Goal: Task Accomplishment & Management: Manage account settings

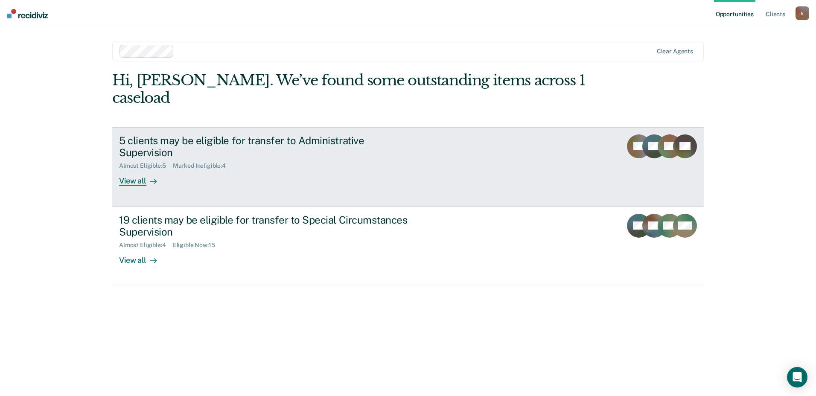
click at [183, 162] on div "Marked Ineligible : 4" at bounding box center [203, 165] width 60 height 7
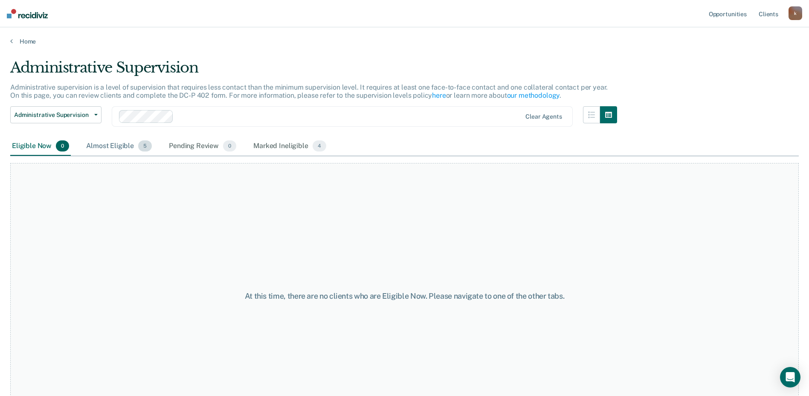
click at [119, 148] on div "Almost Eligible 5" at bounding box center [118, 146] width 69 height 19
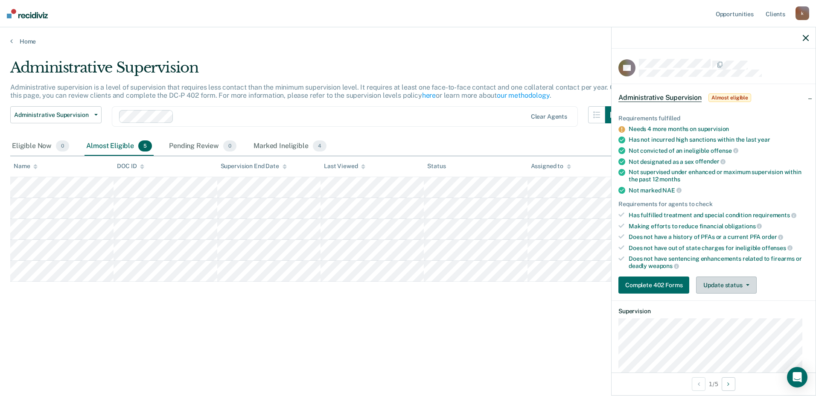
click at [726, 286] on button "Update status" at bounding box center [726, 284] width 60 height 17
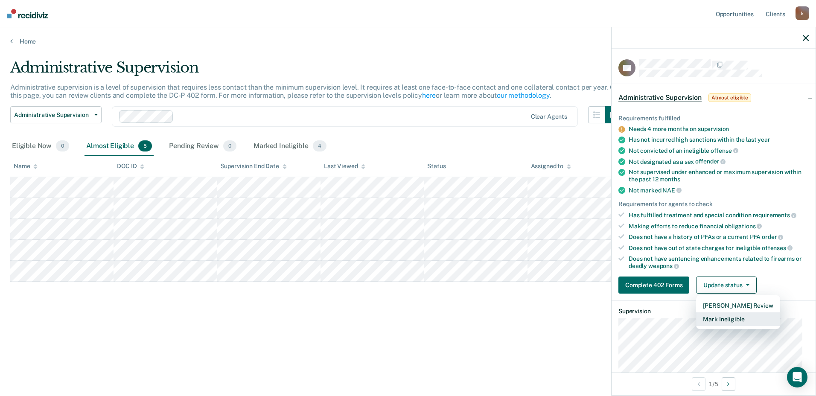
click at [726, 314] on button "Mark Ineligible" at bounding box center [738, 319] width 84 height 14
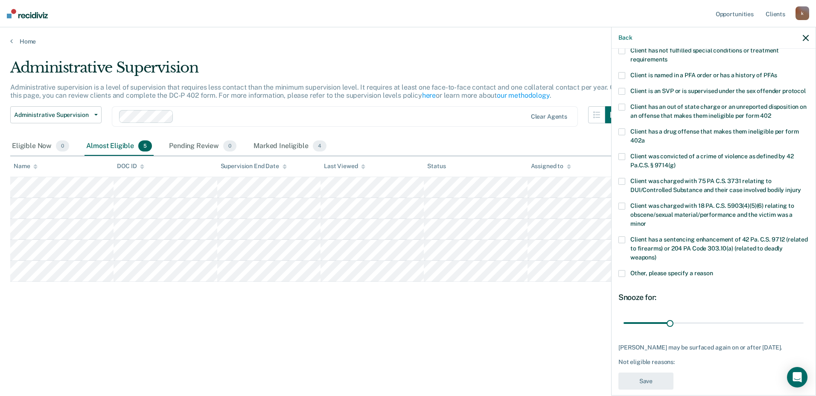
scroll to position [109, 0]
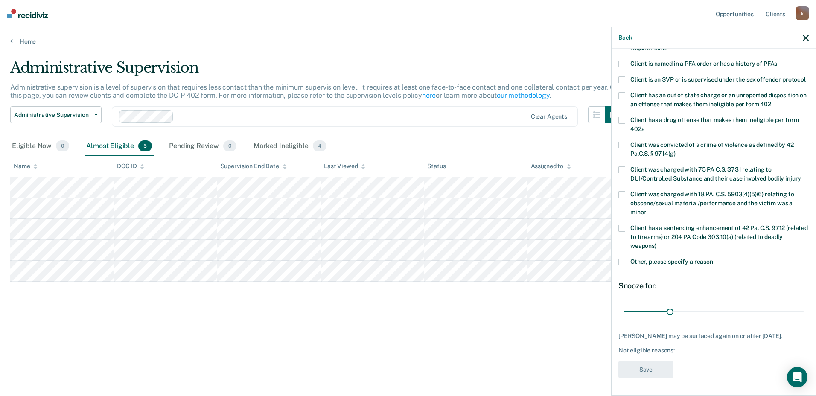
click at [639, 258] on span "Other, please specify a reason" at bounding box center [671, 261] width 83 height 7
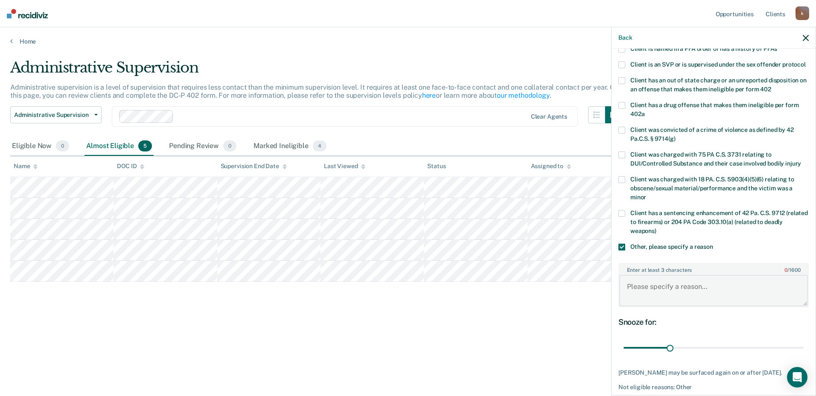
click at [640, 297] on textarea "Enter at least 3 characters 0 / 1600" at bounding box center [713, 291] width 189 height 32
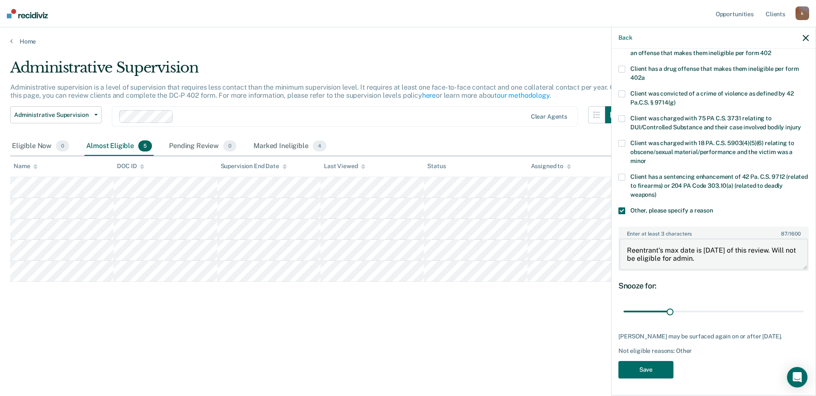
scroll to position [160, 0]
type textarea "Reentrant's max date is [DATE] of this review. Will not be eligible for admin."
drag, startPoint x: 668, startPoint y: 303, endPoint x: 810, endPoint y: 312, distance: 142.7
type input "118"
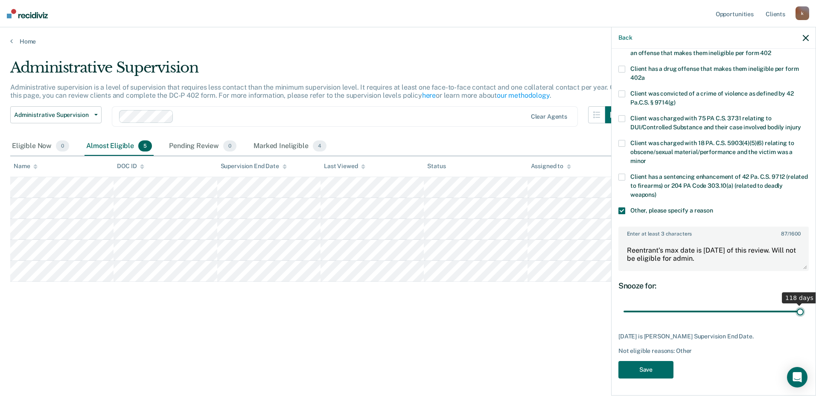
click at [803, 312] on input "range" at bounding box center [713, 311] width 180 height 15
click at [640, 370] on button "Save" at bounding box center [645, 369] width 55 height 17
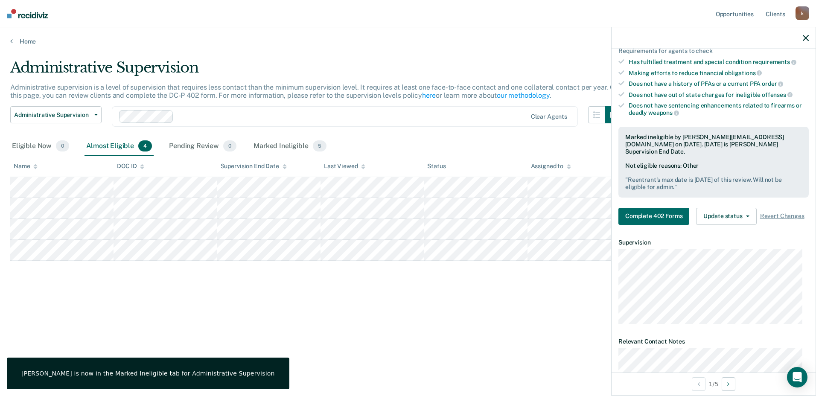
click at [805, 35] on icon "button" at bounding box center [805, 38] width 6 height 6
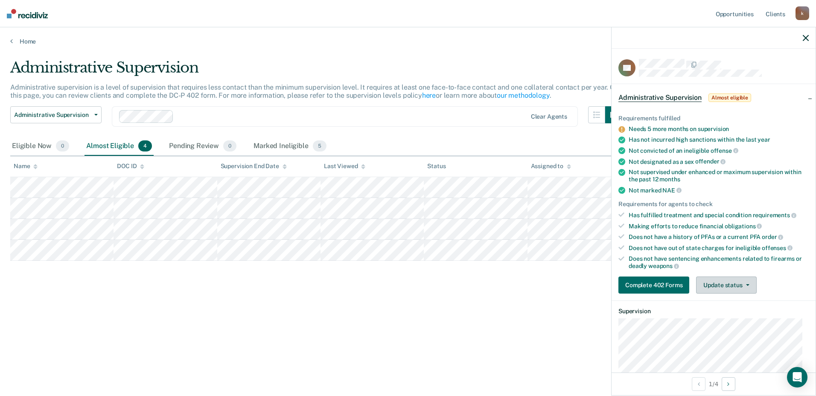
click at [737, 281] on button "Update status" at bounding box center [726, 284] width 60 height 17
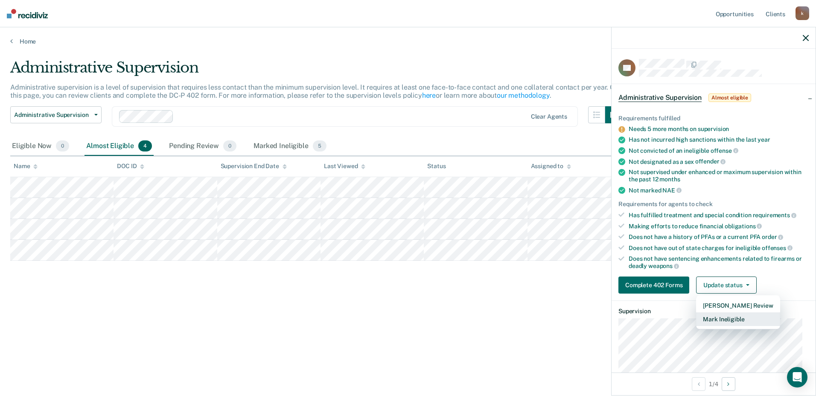
click at [726, 319] on button "Mark Ineligible" at bounding box center [738, 319] width 84 height 14
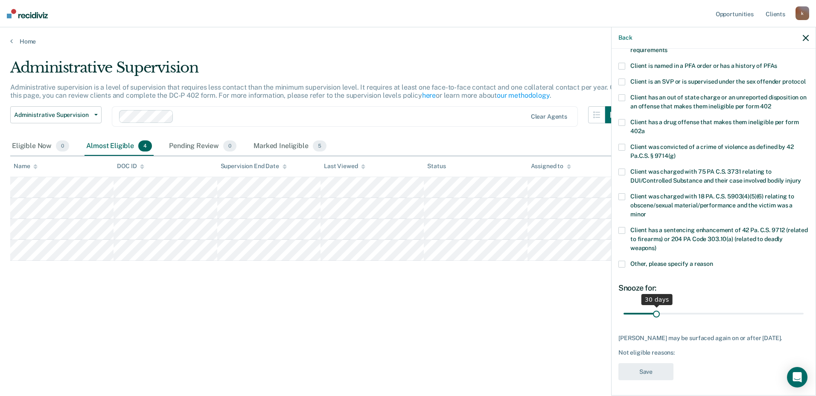
scroll to position [109, 0]
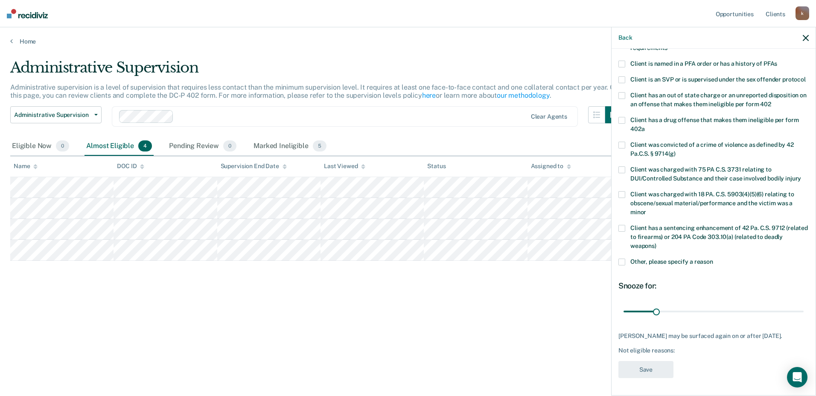
click at [647, 258] on span "Other, please specify a reason" at bounding box center [671, 261] width 83 height 7
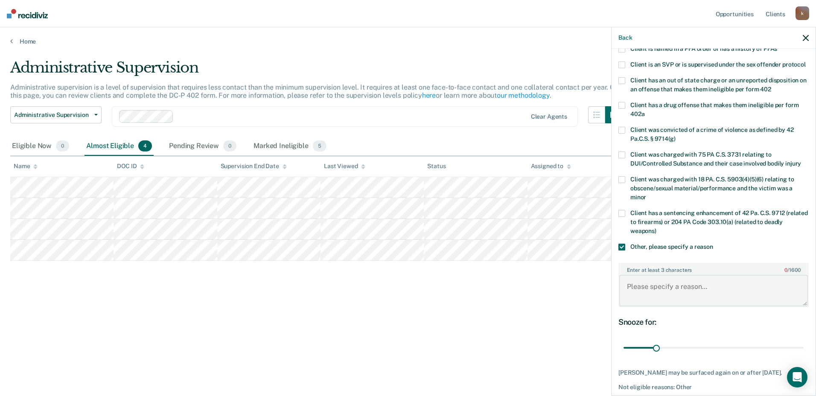
click at [652, 306] on textarea "Enter at least 3 characters 0 / 1600" at bounding box center [713, 291] width 189 height 32
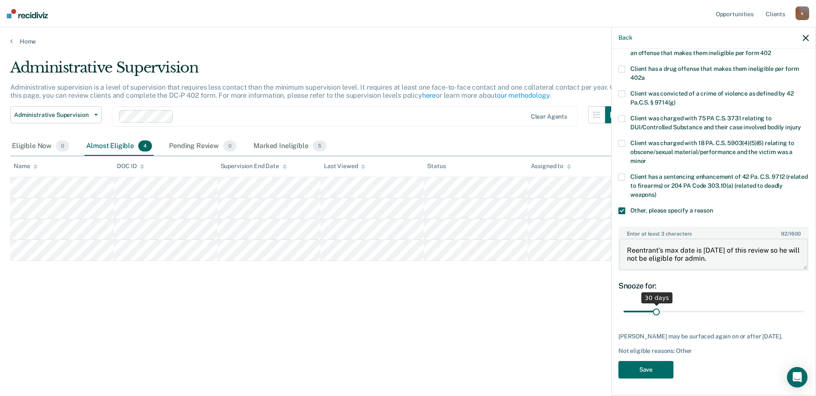
scroll to position [160, 0]
type textarea "Reentrant's max date is [DATE] of this review so he will not be eligible for ad…"
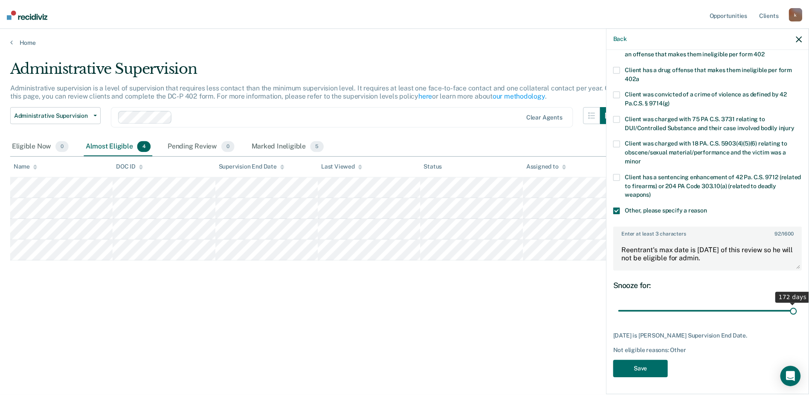
scroll to position [153, 0]
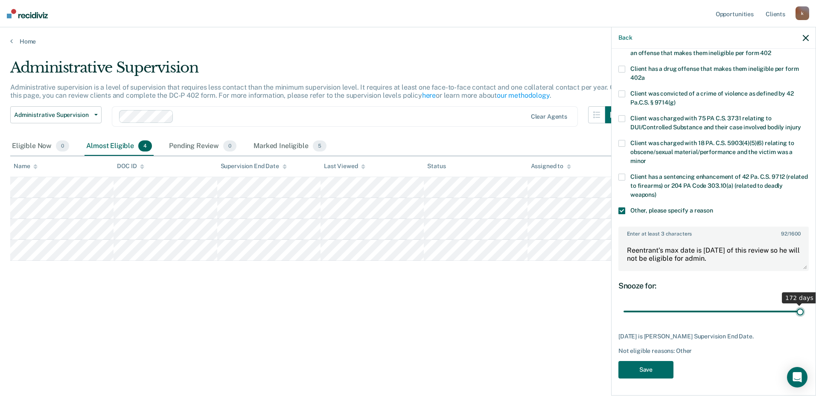
drag, startPoint x: 655, startPoint y: 305, endPoint x: 817, endPoint y: 326, distance: 163.0
type input "172"
click at [803, 319] on input "range" at bounding box center [713, 311] width 180 height 15
click at [650, 373] on button "Save" at bounding box center [645, 369] width 55 height 17
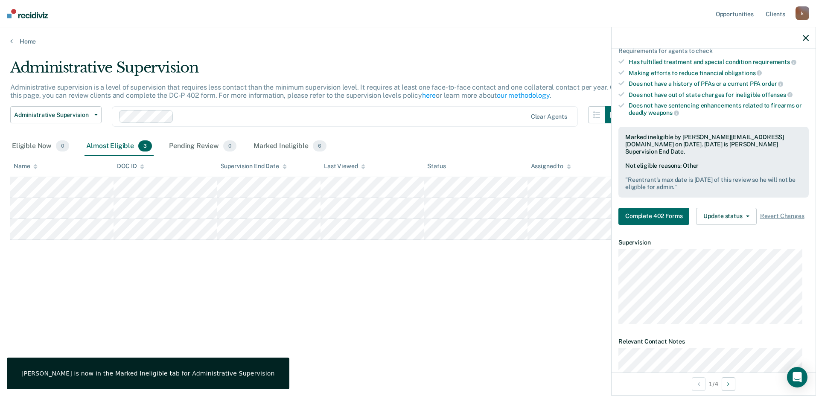
click at [807, 38] on icon "button" at bounding box center [805, 38] width 6 height 6
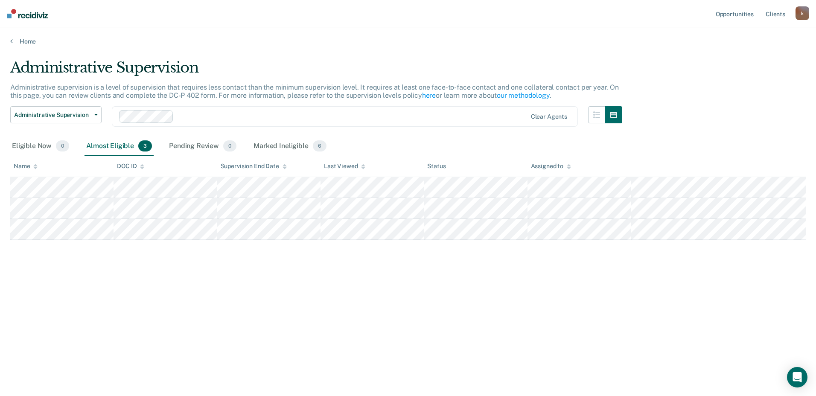
click at [21, 35] on div "Home" at bounding box center [408, 36] width 816 height 18
click at [22, 42] on link "Home" at bounding box center [407, 42] width 795 height 8
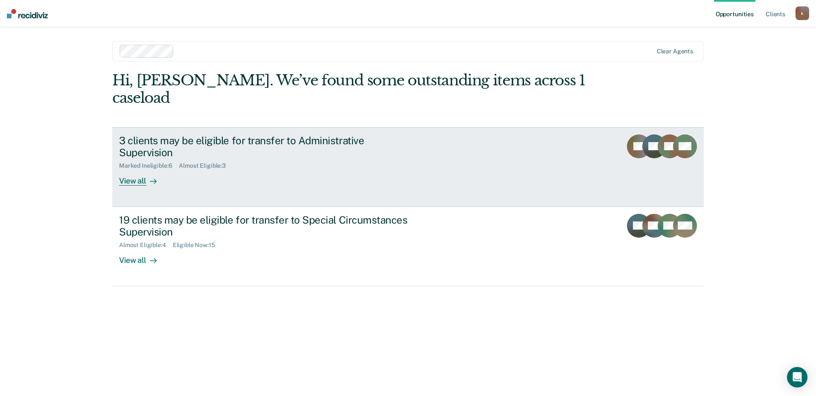
click at [199, 134] on div "3 clients may be eligible for transfer to Administrative Supervision" at bounding box center [268, 146] width 299 height 25
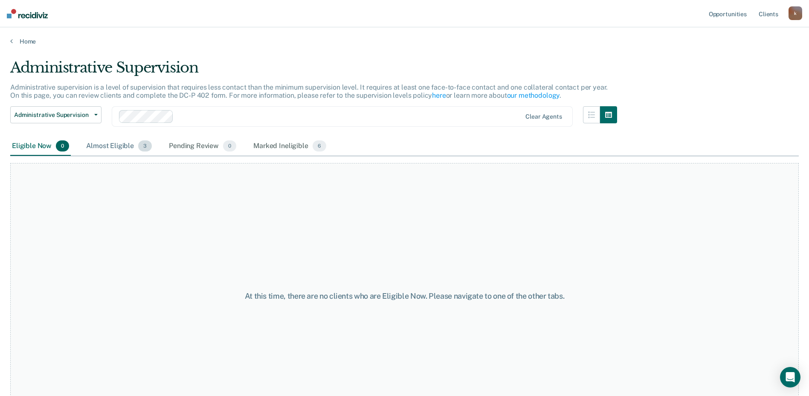
click at [124, 150] on div "Almost Eligible 3" at bounding box center [118, 146] width 69 height 19
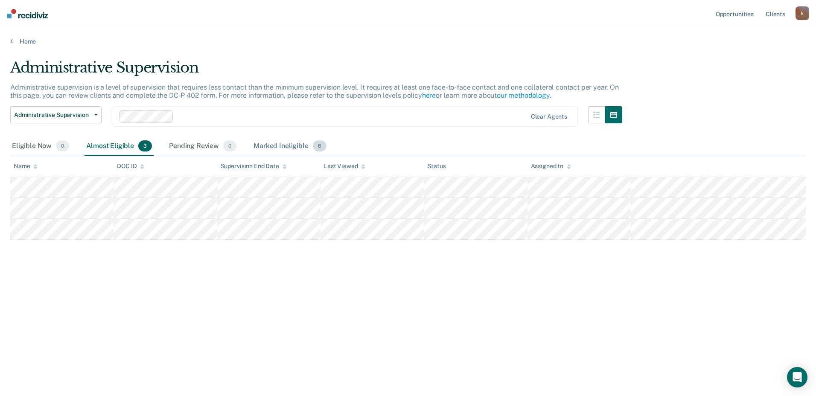
click at [266, 142] on div "Marked Ineligible 6" at bounding box center [290, 146] width 76 height 19
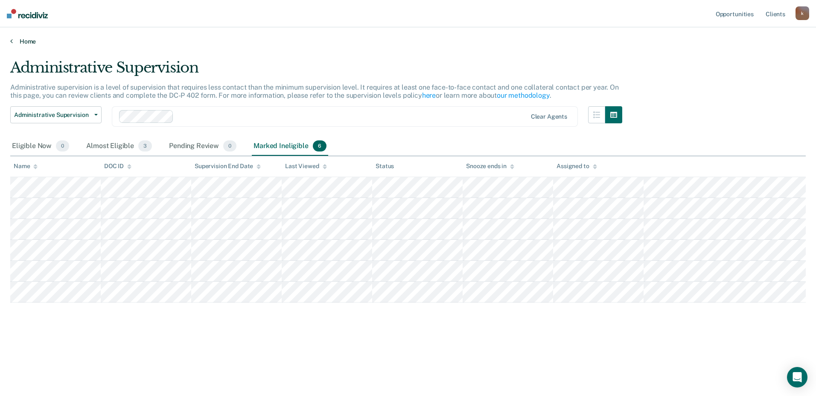
click at [25, 43] on link "Home" at bounding box center [407, 42] width 795 height 8
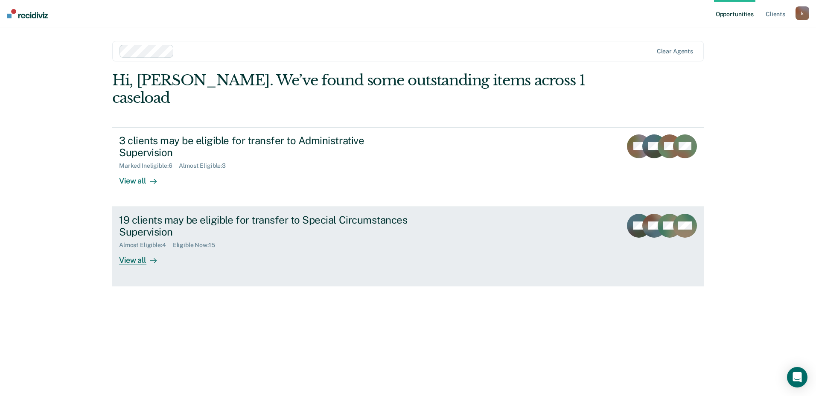
click at [137, 249] on div "View all" at bounding box center [143, 257] width 48 height 17
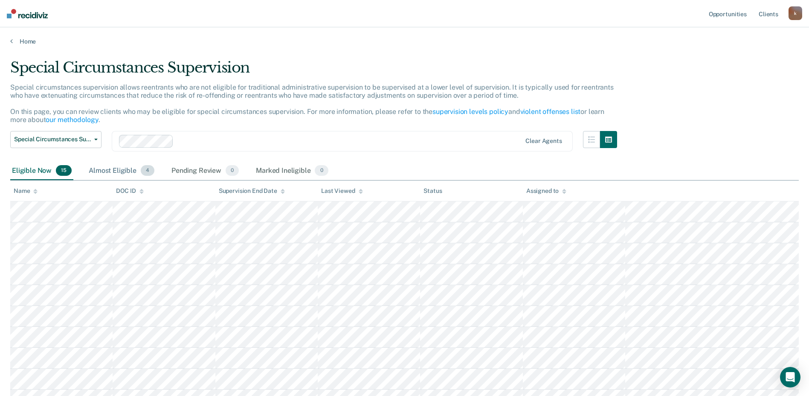
click at [125, 168] on div "Almost Eligible 4" at bounding box center [121, 171] width 69 height 19
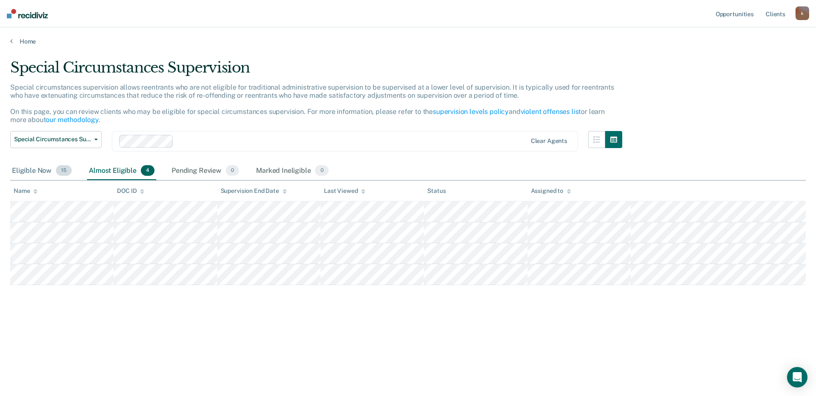
click at [35, 175] on div "Eligible Now 15" at bounding box center [41, 171] width 63 height 19
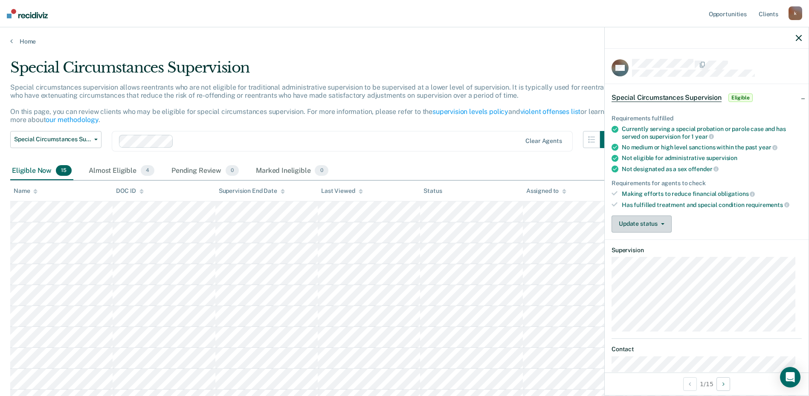
click at [633, 219] on button "Update status" at bounding box center [642, 223] width 60 height 17
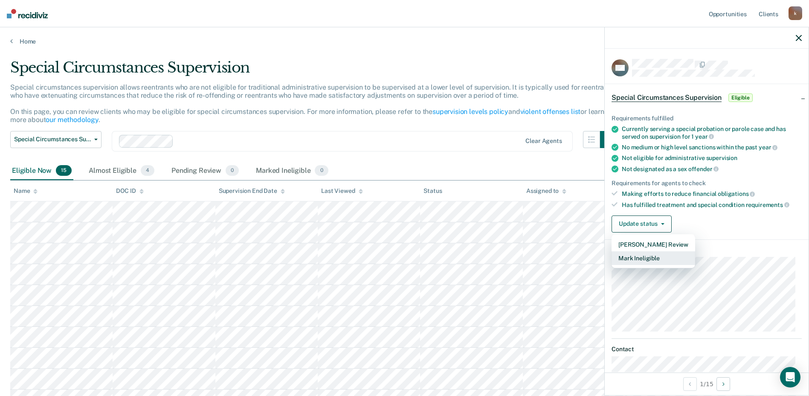
click at [626, 264] on button "Mark Ineligible" at bounding box center [654, 258] width 84 height 14
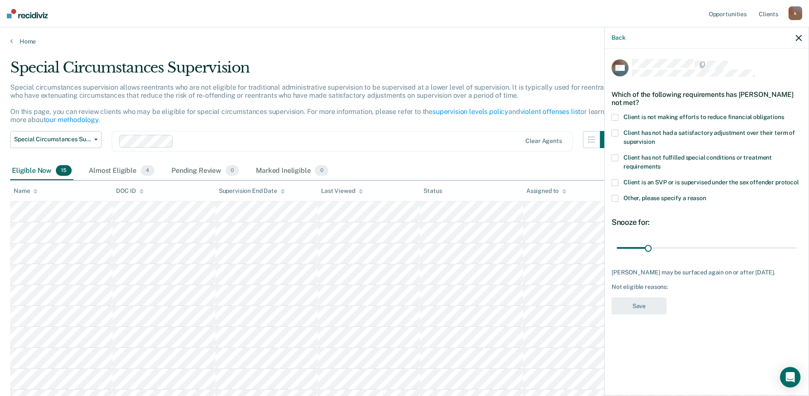
click at [615, 201] on label "Other, please specify a reason" at bounding box center [707, 199] width 190 height 9
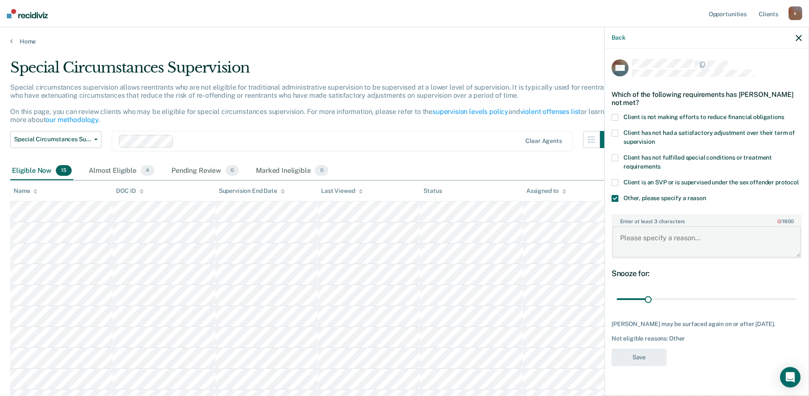
click at [649, 241] on textarea "Enter at least 3 characters 0 / 1600" at bounding box center [707, 242] width 189 height 32
type textarea "Reentrant's max date is less than 1 year from the date of this review."
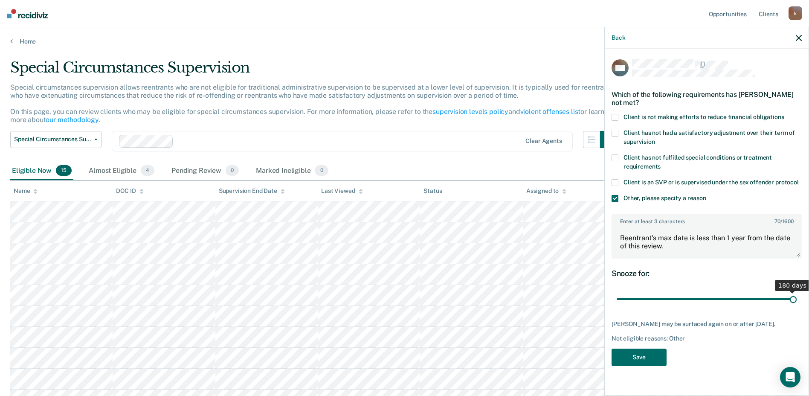
drag, startPoint x: 650, startPoint y: 298, endPoint x: 810, endPoint y: 302, distance: 160.0
type input "180"
click at [797, 302] on input "range" at bounding box center [707, 299] width 180 height 15
click at [642, 363] on button "Save" at bounding box center [639, 357] width 55 height 17
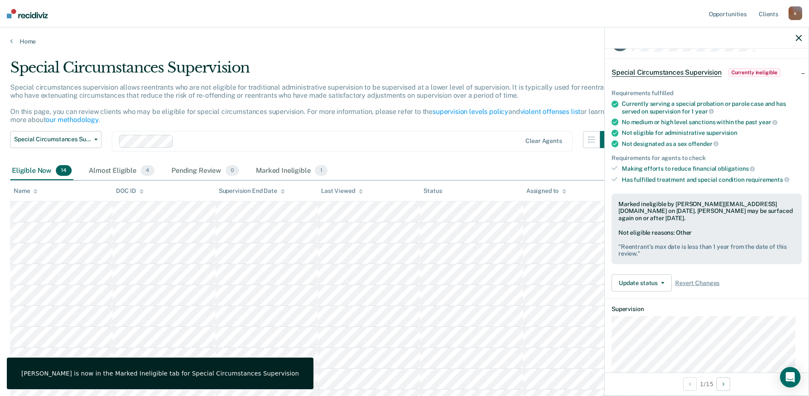
scroll to position [9, 0]
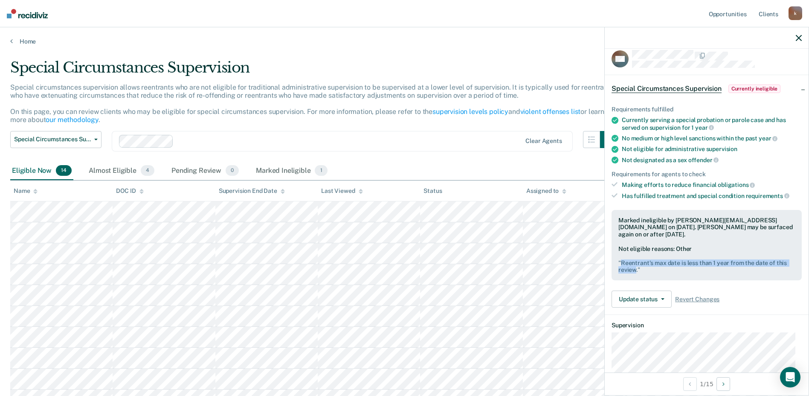
drag, startPoint x: 636, startPoint y: 269, endPoint x: 620, endPoint y: 264, distance: 17.0
click at [620, 264] on pre "" Reentrant's max date is less than 1 year from the date of this review. "" at bounding box center [707, 266] width 177 height 15
drag, startPoint x: 620, startPoint y: 264, endPoint x: 637, endPoint y: 270, distance: 18.2
click at [637, 270] on pre "" Reentrant's max date is less than 1 year from the date of this review. "" at bounding box center [707, 266] width 177 height 15
drag, startPoint x: 637, startPoint y: 270, endPoint x: 622, endPoint y: 263, distance: 16.6
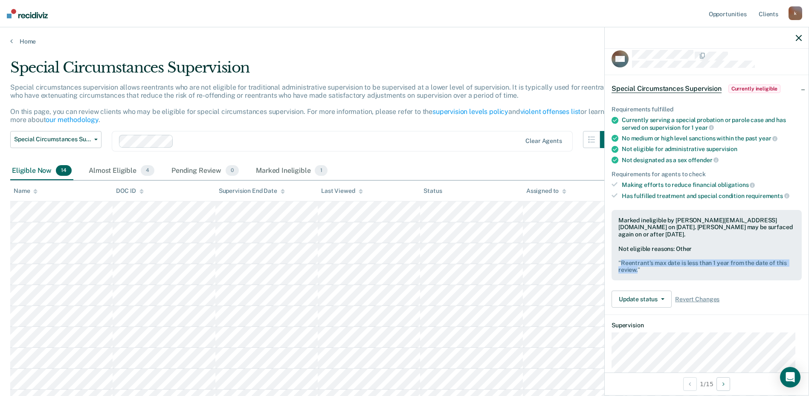
click at [622, 263] on pre "" Reentrant's max date is less than 1 year from the date of this review. "" at bounding box center [707, 266] width 177 height 15
copy pre "Reentrant's max date is less than 1 year from the date of this review."
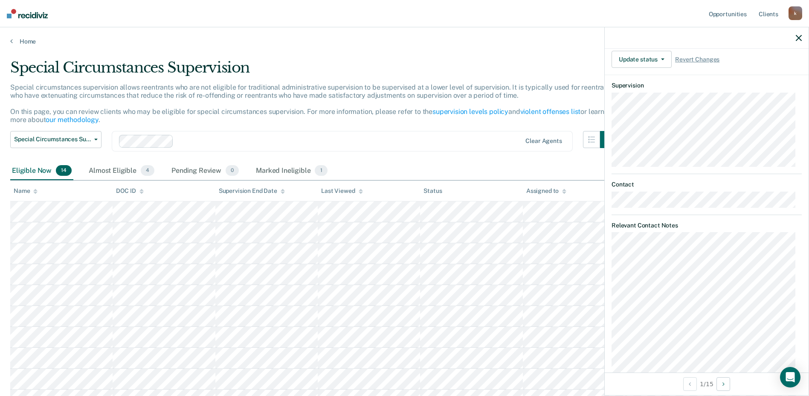
scroll to position [265, 0]
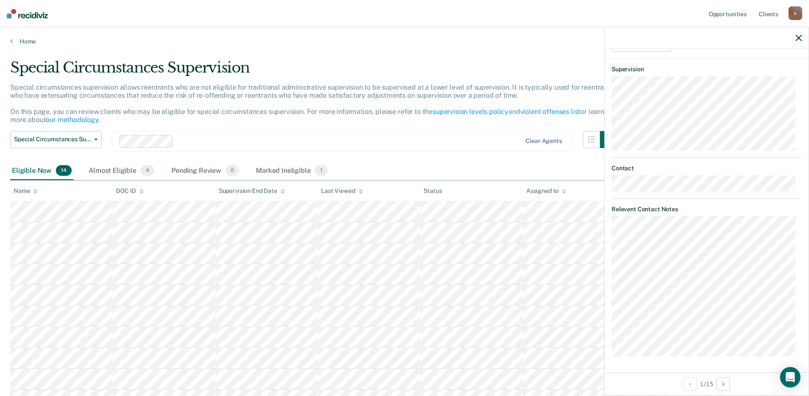
click at [795, 39] on div at bounding box center [707, 37] width 204 height 21
click at [801, 39] on icon "button" at bounding box center [799, 38] width 6 height 6
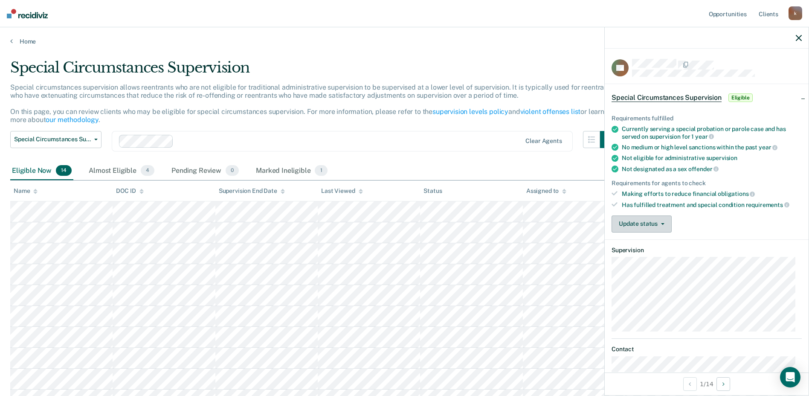
click at [658, 223] on span "button" at bounding box center [661, 224] width 7 height 2
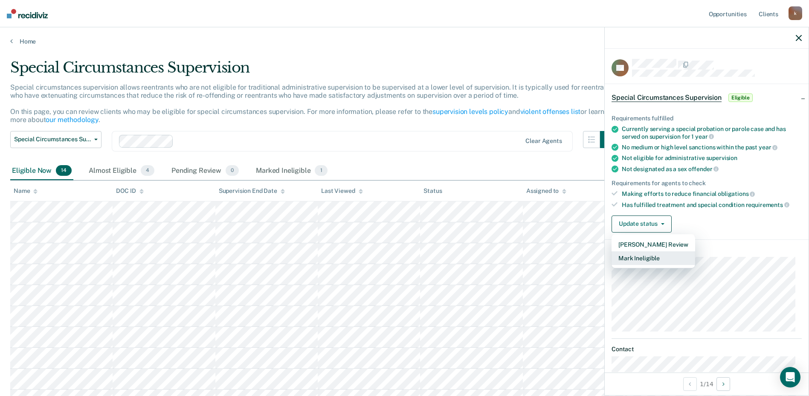
click at [659, 258] on button "Mark Ineligible" at bounding box center [654, 258] width 84 height 14
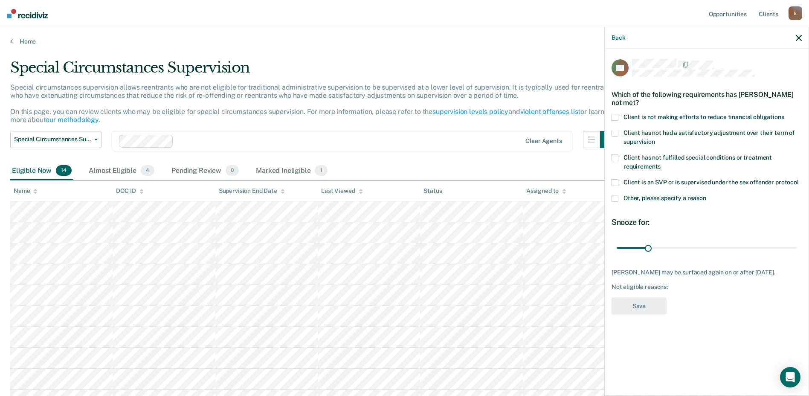
click at [619, 195] on label "Other, please specify a reason" at bounding box center [707, 199] width 190 height 9
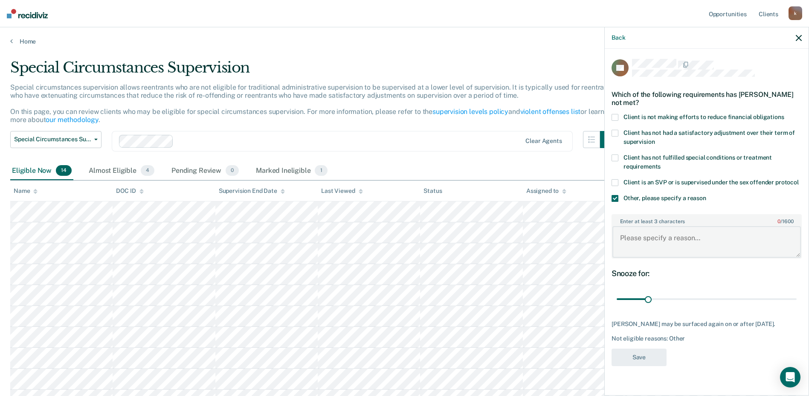
click at [643, 235] on textarea "Enter at least 3 characters 0 / 1600" at bounding box center [707, 242] width 189 height 32
paste textarea "Reentrant's max date is less than 1 year from the date of this review."
type textarea "Reentrant's max date is less than 1 year from the date of this review."
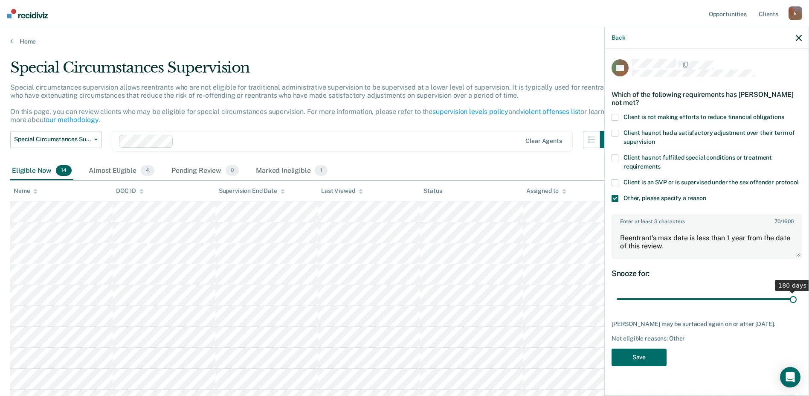
drag, startPoint x: 648, startPoint y: 296, endPoint x: 817, endPoint y: 299, distance: 168.5
type input "180"
click at [797, 299] on input "range" at bounding box center [707, 299] width 180 height 15
click at [638, 361] on button "Save" at bounding box center [639, 357] width 55 height 17
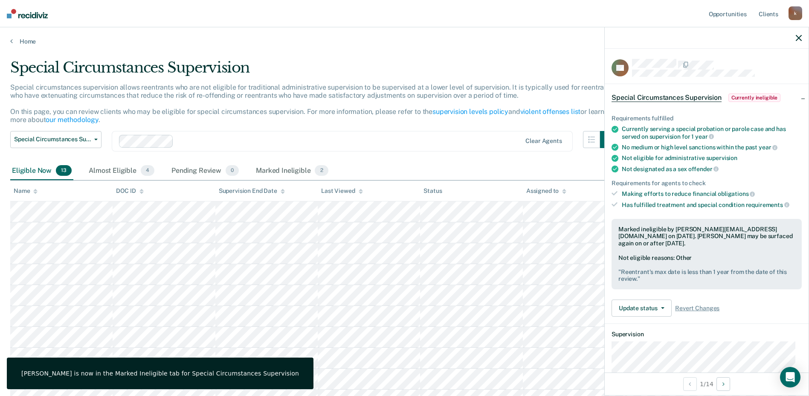
click at [802, 37] on div at bounding box center [707, 37] width 204 height 21
click at [800, 40] on icon "button" at bounding box center [799, 38] width 6 height 6
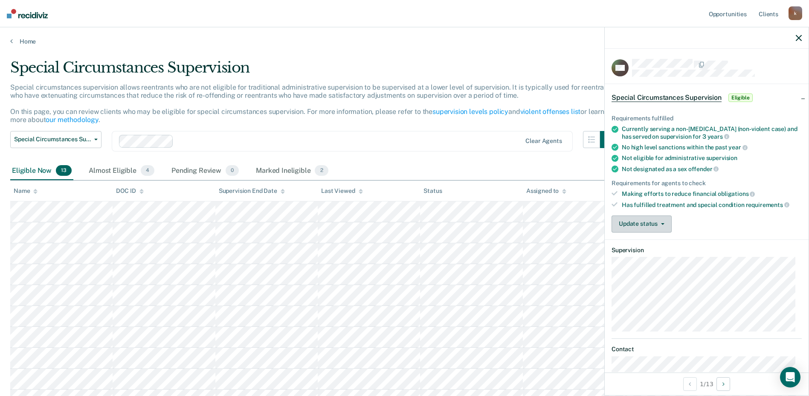
click at [654, 217] on button "Update status" at bounding box center [642, 223] width 60 height 17
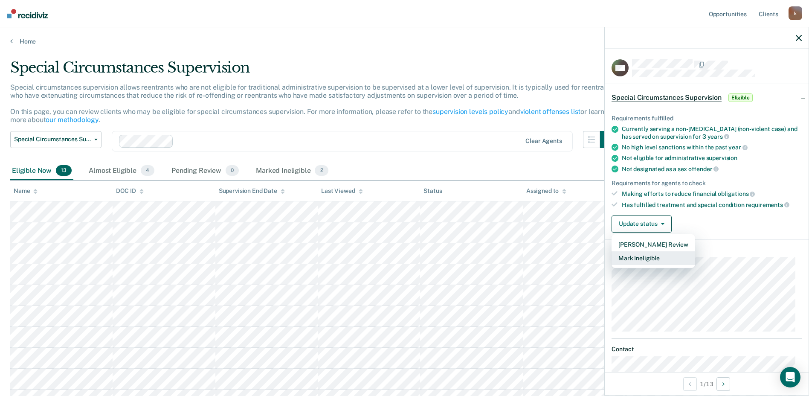
click at [659, 256] on button "Mark Ineligible" at bounding box center [654, 258] width 84 height 14
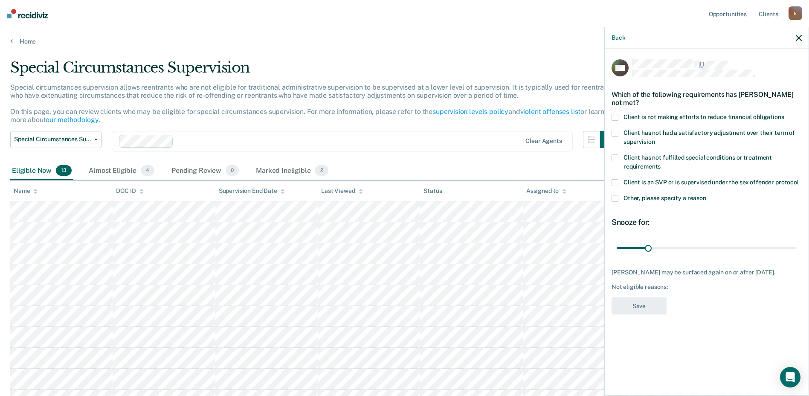
click at [612, 199] on span at bounding box center [615, 198] width 7 height 7
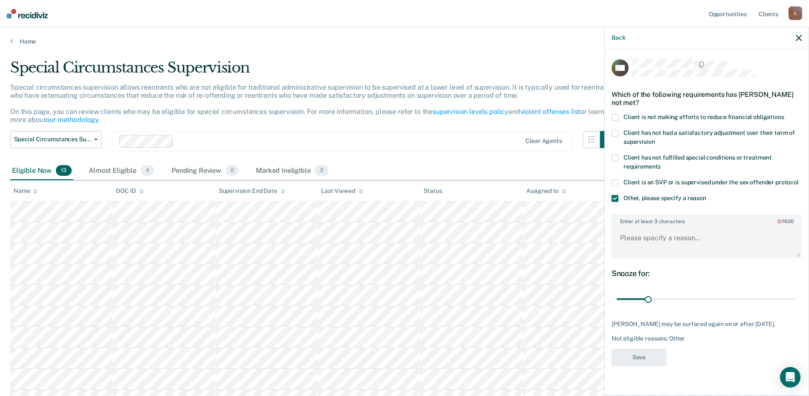
click at [635, 214] on div "Enter at least 3 characters 0 / 1600" at bounding box center [707, 236] width 190 height 45
click at [637, 227] on textarea "Enter at least 3 characters 0 / 1600" at bounding box center [707, 242] width 189 height 32
paste textarea "Reentrant's max date is less than 1 year from the date of this review."
type textarea "Reentrant's max date is less than 1 year from the date of this review."
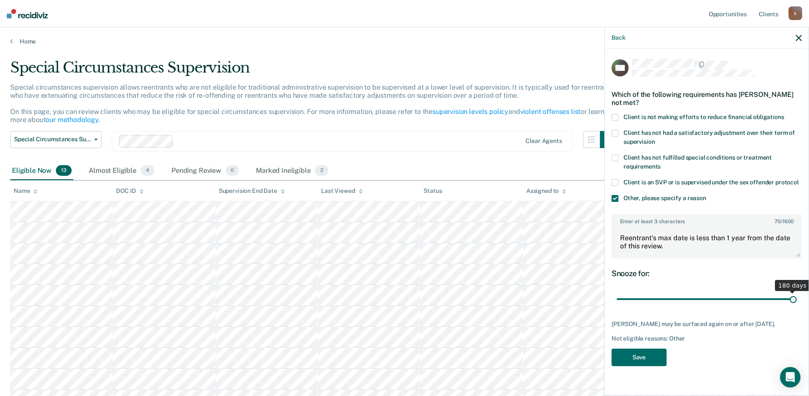
drag, startPoint x: 649, startPoint y: 301, endPoint x: 806, endPoint y: 299, distance: 156.6
type input "180"
click at [797, 299] on input "range" at bounding box center [707, 299] width 180 height 15
click at [643, 360] on button "Save" at bounding box center [639, 357] width 55 height 17
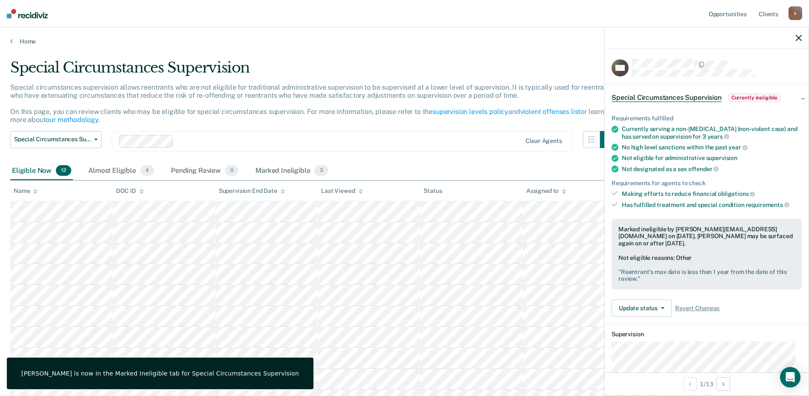
click at [803, 37] on div at bounding box center [707, 37] width 204 height 21
click at [801, 38] on icon "button" at bounding box center [799, 38] width 6 height 6
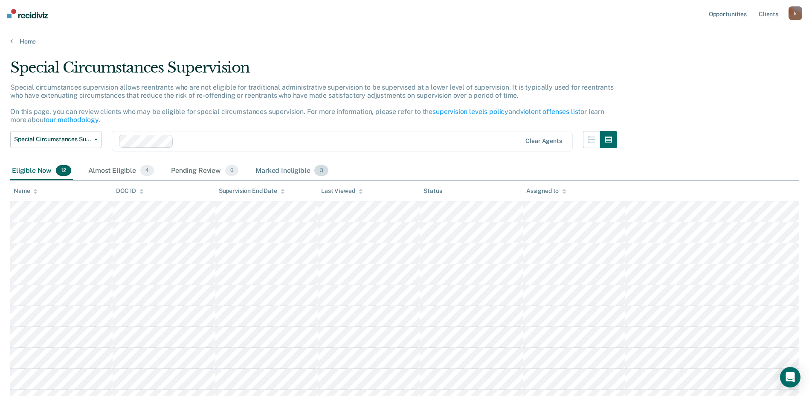
click at [290, 165] on div "Marked Ineligible 3" at bounding box center [292, 171] width 76 height 19
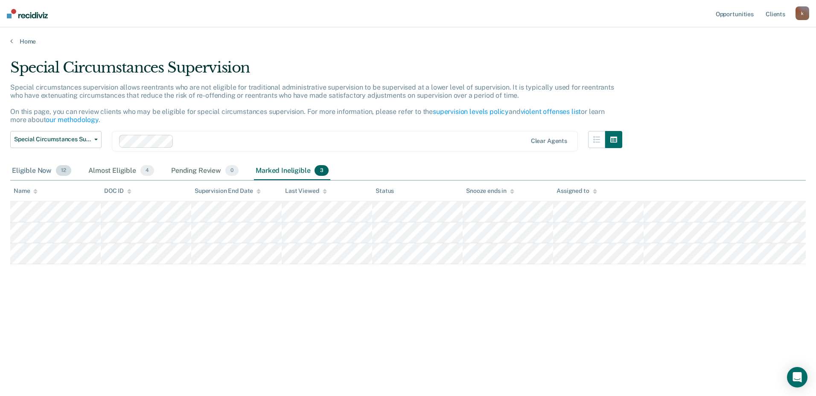
click at [43, 169] on div "Eligible Now 12" at bounding box center [41, 171] width 63 height 19
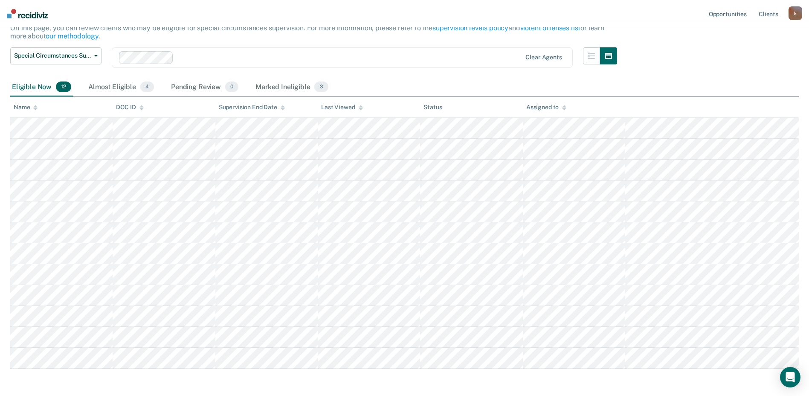
scroll to position [85, 0]
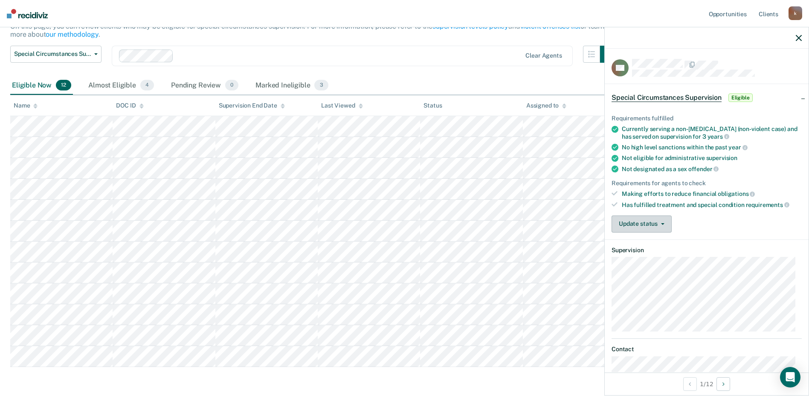
click at [660, 228] on button "Update status" at bounding box center [642, 223] width 60 height 17
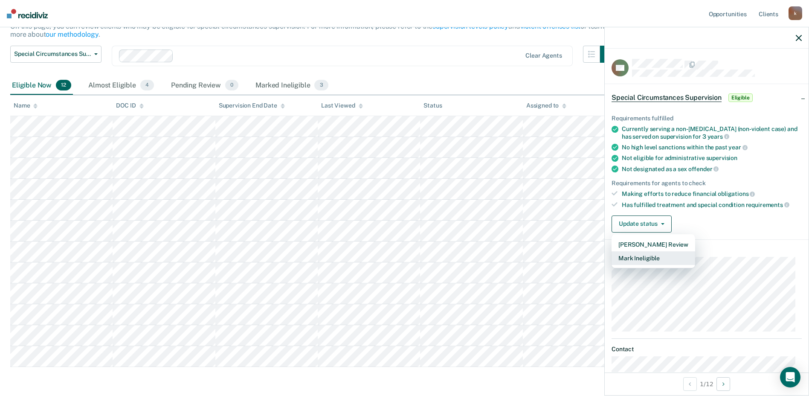
click at [644, 257] on button "Mark Ineligible" at bounding box center [654, 258] width 84 height 14
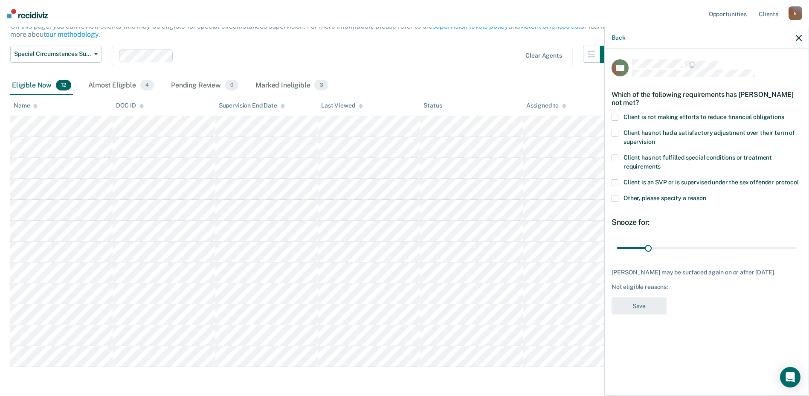
click at [615, 197] on span at bounding box center [615, 198] width 7 height 7
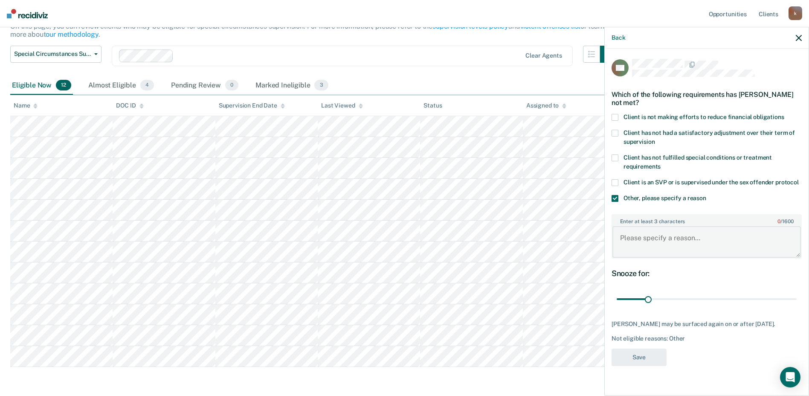
click at [646, 243] on textarea "Enter at least 3 characters 0 / 1600" at bounding box center [707, 242] width 189 height 32
paste textarea "Reentrant's max date is less than 1 year from the date of this review."
type textarea "Reentrant's max date is less than 1 year from the date of this review."
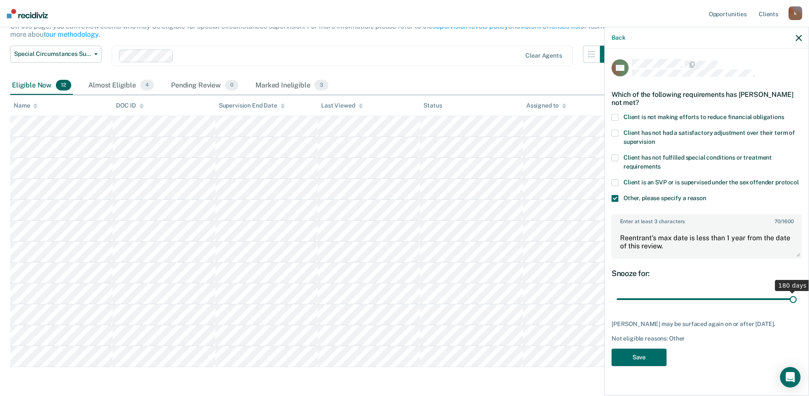
drag, startPoint x: 648, startPoint y: 297, endPoint x: 808, endPoint y: 296, distance: 159.6
type input "180"
click at [797, 296] on input "range" at bounding box center [707, 299] width 180 height 15
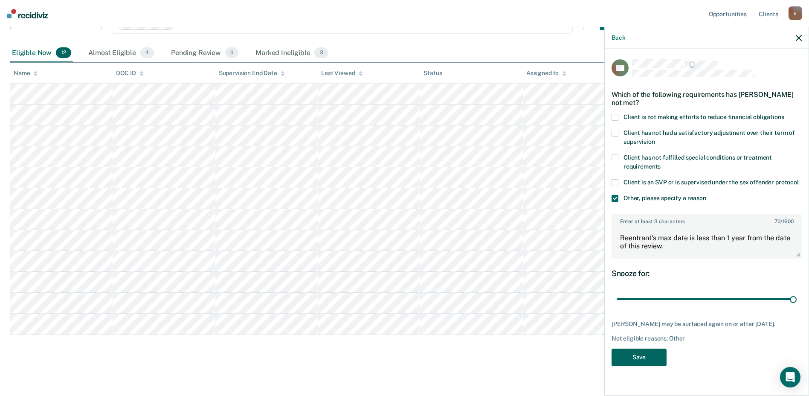
click at [630, 357] on button "Save" at bounding box center [639, 357] width 55 height 17
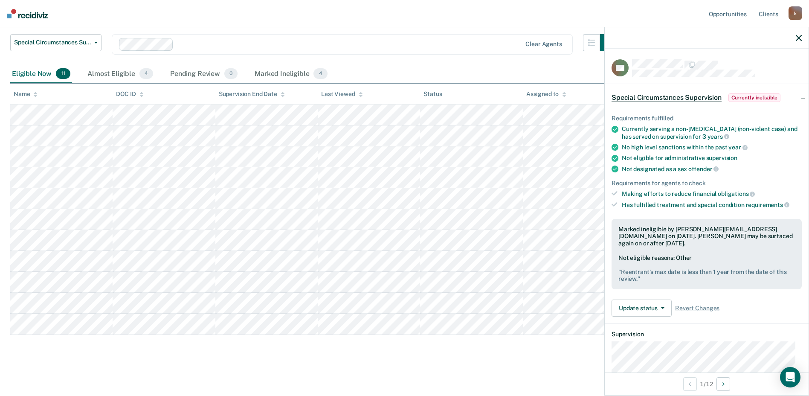
click at [798, 36] on icon "button" at bounding box center [799, 38] width 6 height 6
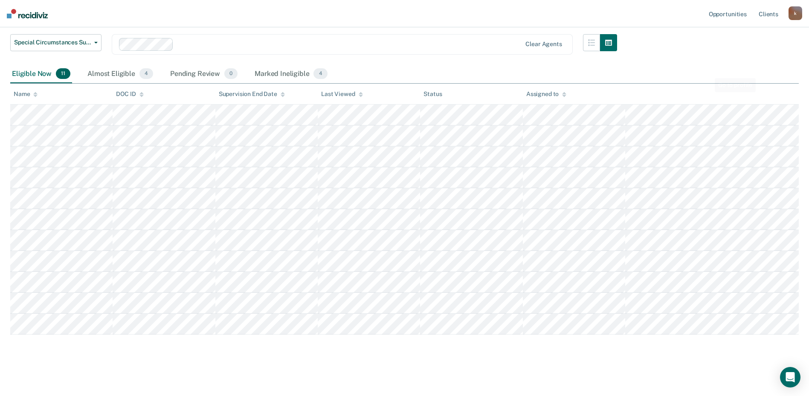
click at [561, 96] on div "Assigned to" at bounding box center [546, 93] width 40 height 7
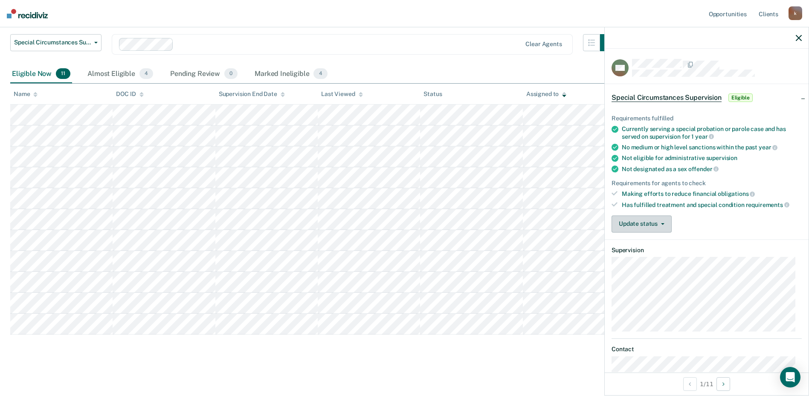
click at [624, 224] on button "Update status" at bounding box center [642, 223] width 60 height 17
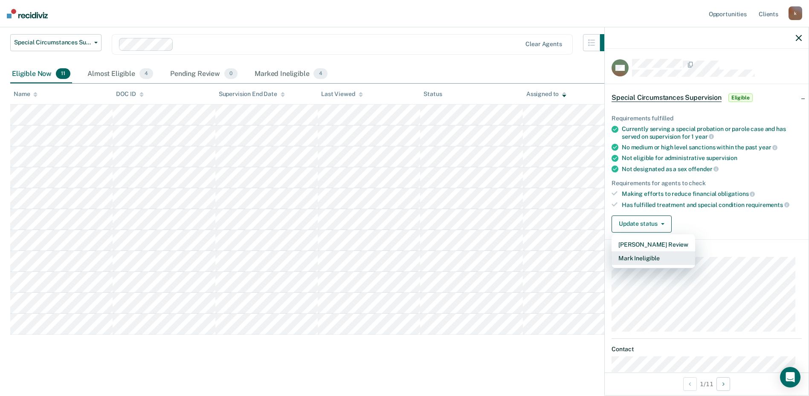
click at [658, 255] on button "Mark Ineligible" at bounding box center [654, 258] width 84 height 14
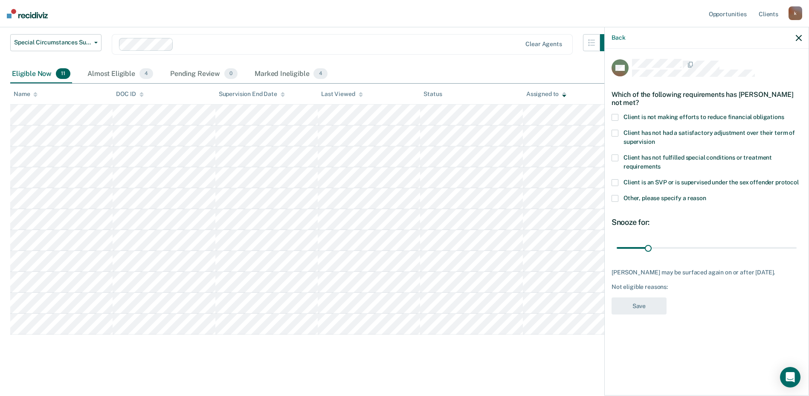
click at [612, 196] on span at bounding box center [615, 198] width 7 height 7
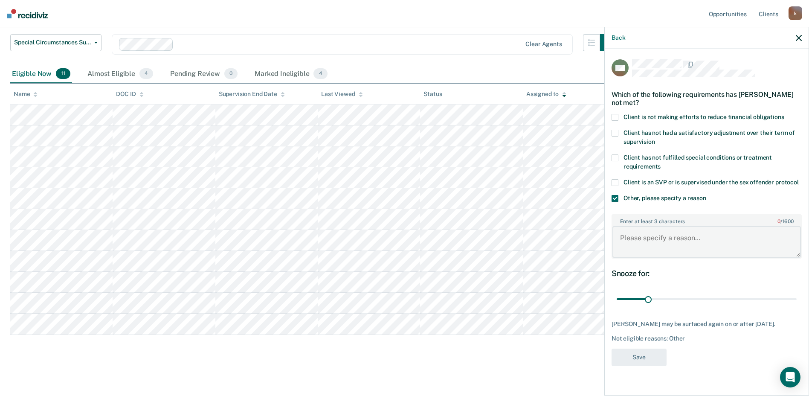
click at [646, 232] on textarea "Enter at least 3 characters 0 / 1600" at bounding box center [707, 242] width 189 height 32
paste textarea "Reentrant's max date is less than 1 year from the date of this review."
type textarea "Reentrant's max date is less than 1 year from the date of this review."
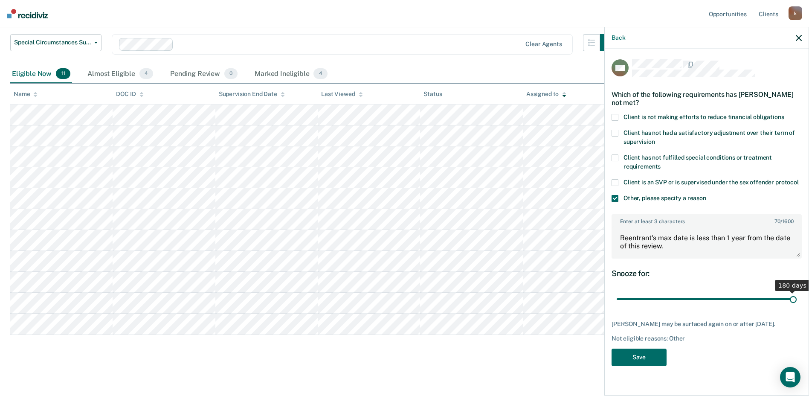
drag, startPoint x: 651, startPoint y: 300, endPoint x: 808, endPoint y: 299, distance: 157.4
type input "180"
click at [797, 299] on input "range" at bounding box center [707, 299] width 180 height 15
click at [649, 359] on button "Save" at bounding box center [639, 357] width 55 height 17
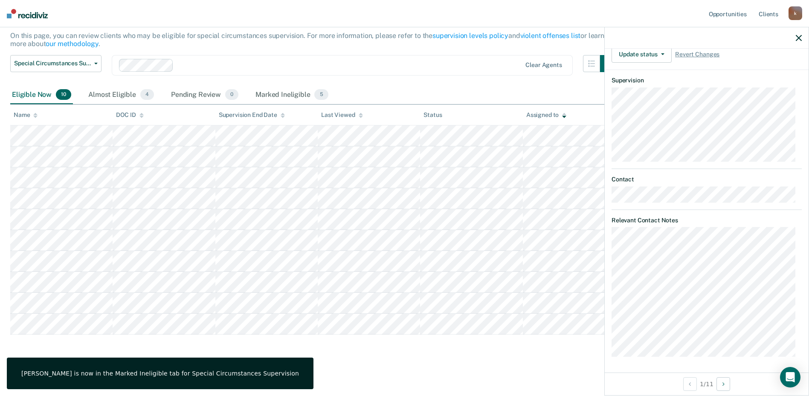
scroll to position [254, 0]
click at [800, 35] on button "button" at bounding box center [799, 37] width 6 height 7
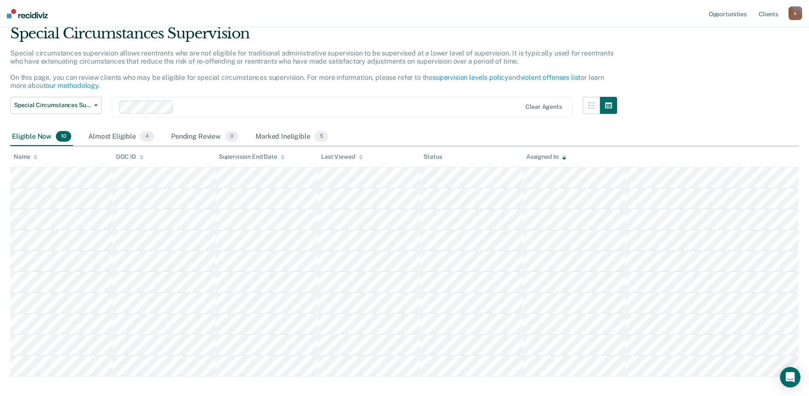
scroll to position [76, 0]
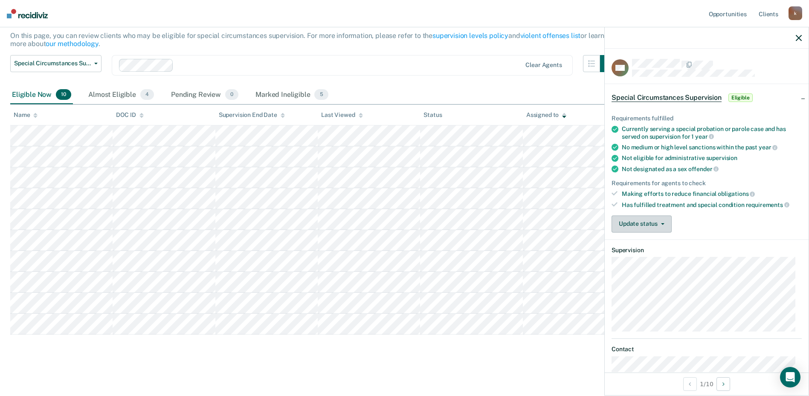
click at [652, 224] on button "Update status" at bounding box center [642, 223] width 60 height 17
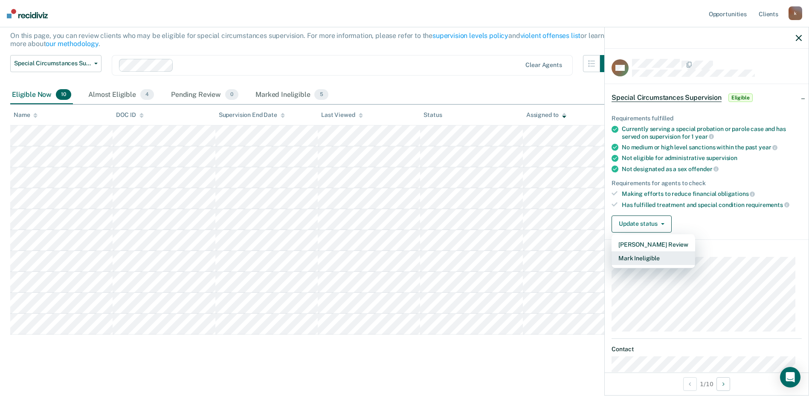
click at [645, 258] on button "Mark Ineligible" at bounding box center [654, 258] width 84 height 14
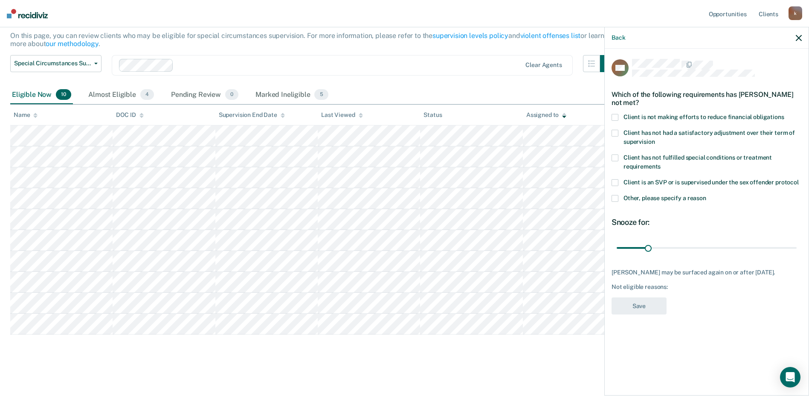
click at [616, 198] on span at bounding box center [615, 198] width 7 height 7
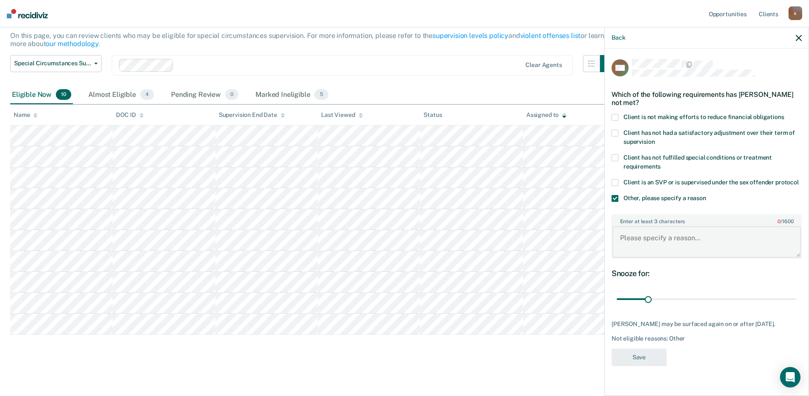
click at [658, 252] on textarea "Enter at least 3 characters 0 / 1600" at bounding box center [707, 242] width 189 height 32
paste textarea "Reentrant's max date is less than 1 year from the date of this review."
type textarea "Reentrant's max date is less than 1 year from the date of this review."
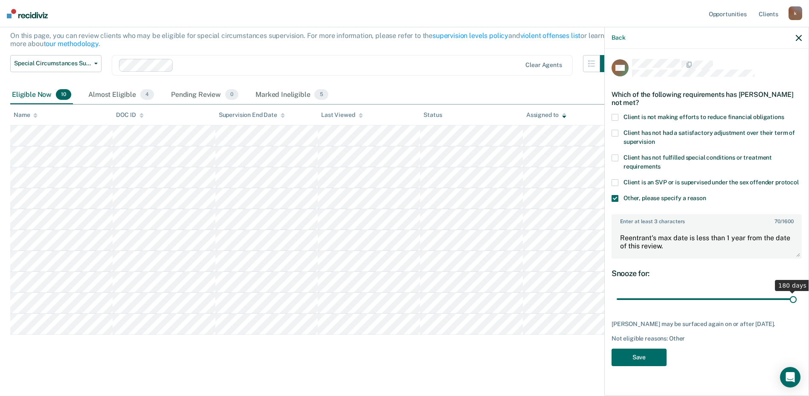
drag, startPoint x: 646, startPoint y: 300, endPoint x: 805, endPoint y: 311, distance: 158.7
type input "180"
click at [797, 307] on input "range" at bounding box center [707, 299] width 180 height 15
click at [642, 363] on button "Save" at bounding box center [639, 357] width 55 height 17
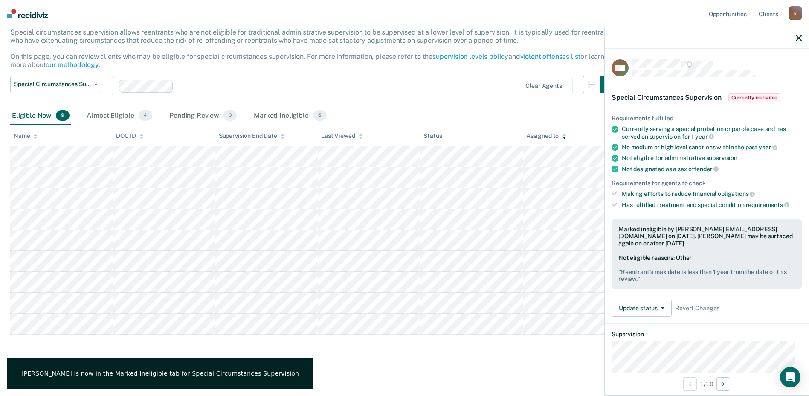
click at [800, 37] on icon "button" at bounding box center [799, 38] width 6 height 6
